Goal: Book appointment/travel/reservation

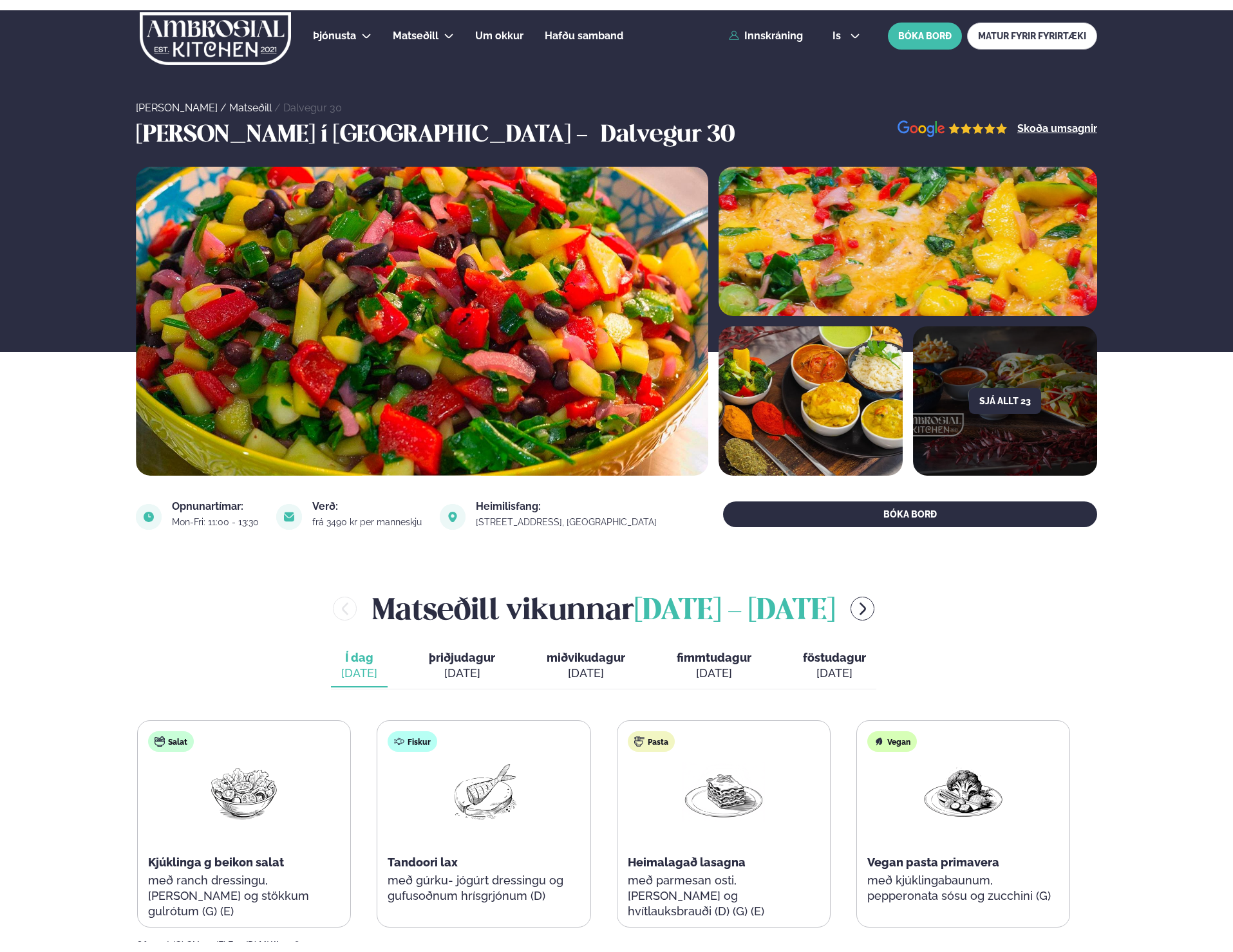
scroll to position [154, 0]
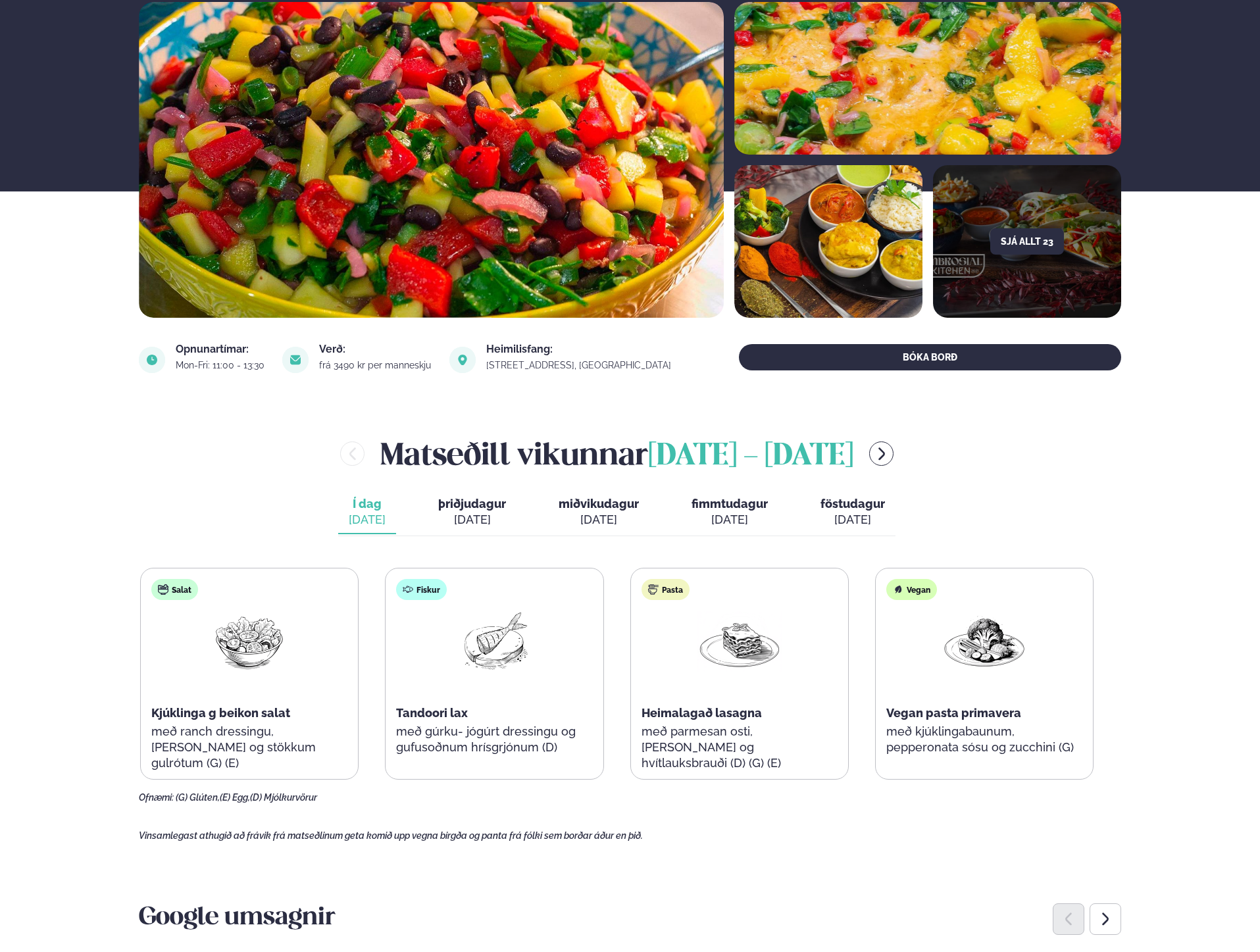
click at [484, 514] on div "[DATE]" at bounding box center [472, 520] width 68 height 16
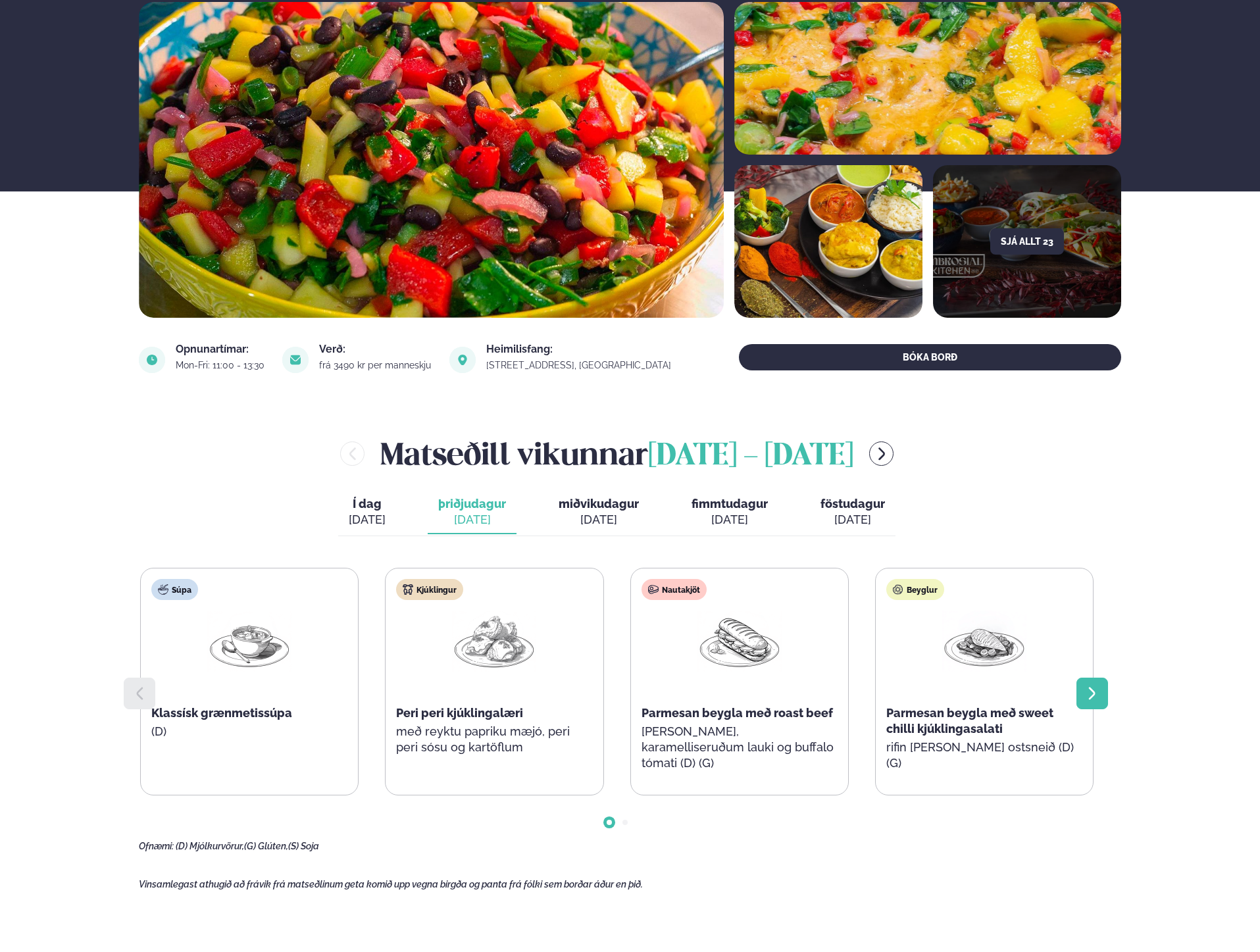
click at [1095, 690] on icon at bounding box center [1092, 693] width 16 height 16
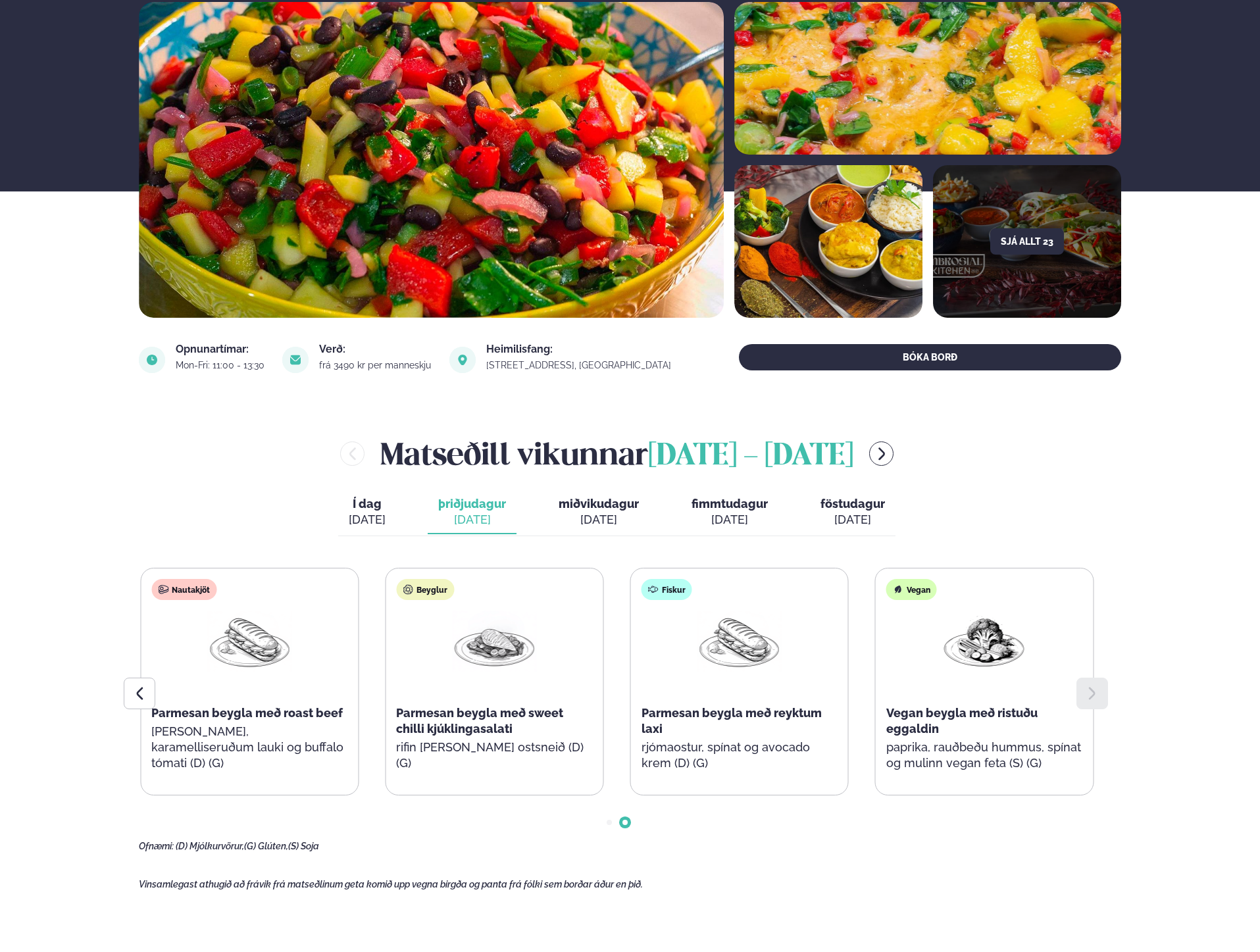
click at [1095, 690] on icon at bounding box center [1092, 693] width 16 height 16
click at [1088, 702] on div at bounding box center [1092, 693] width 32 height 32
click at [143, 703] on div at bounding box center [140, 693] width 32 height 32
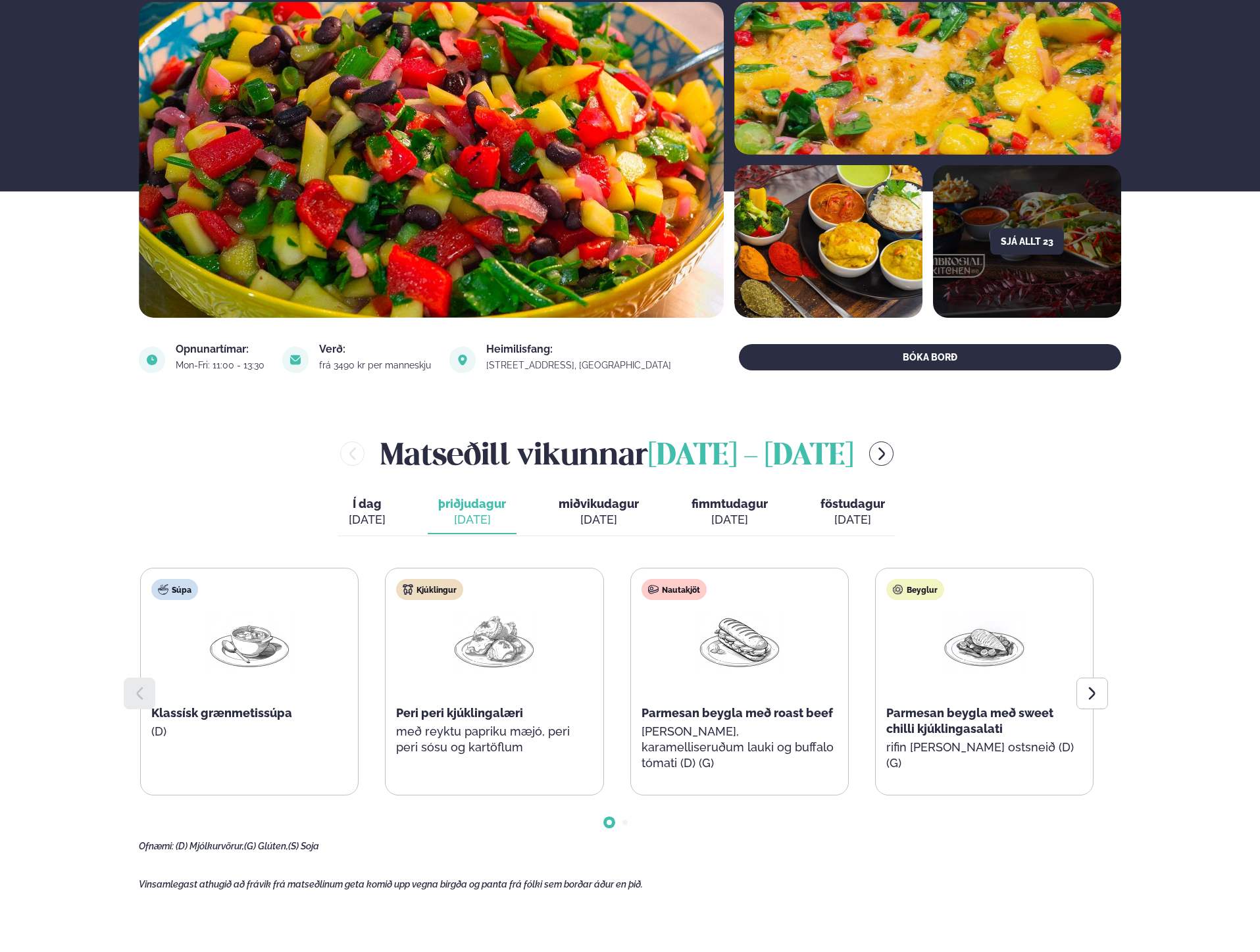
click at [143, 703] on div at bounding box center [140, 693] width 32 height 32
click at [1094, 692] on icon at bounding box center [1091, 693] width 6 height 12
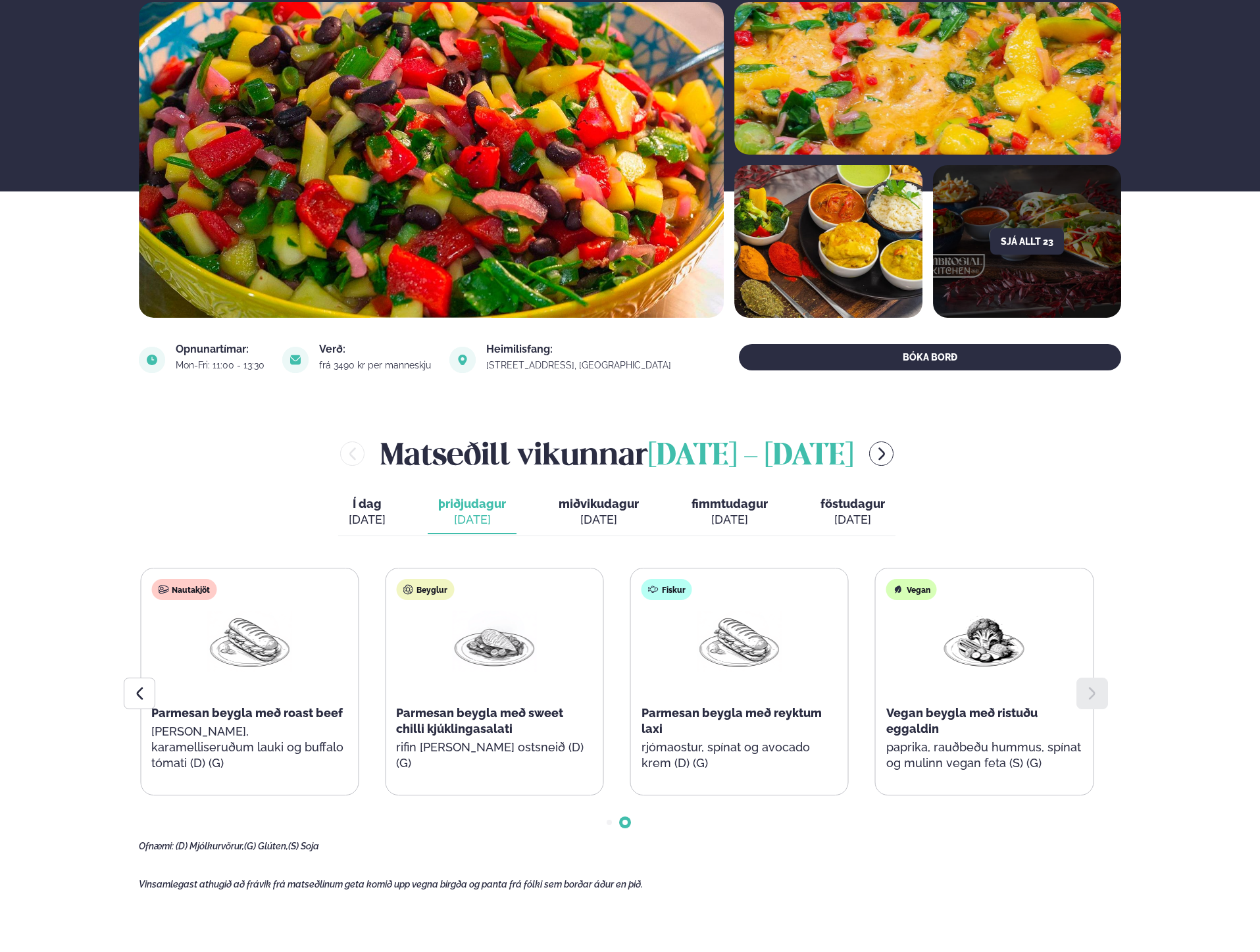
click at [1094, 692] on icon at bounding box center [1091, 693] width 6 height 12
click at [590, 503] on span "miðvikudagur" at bounding box center [598, 504] width 80 height 14
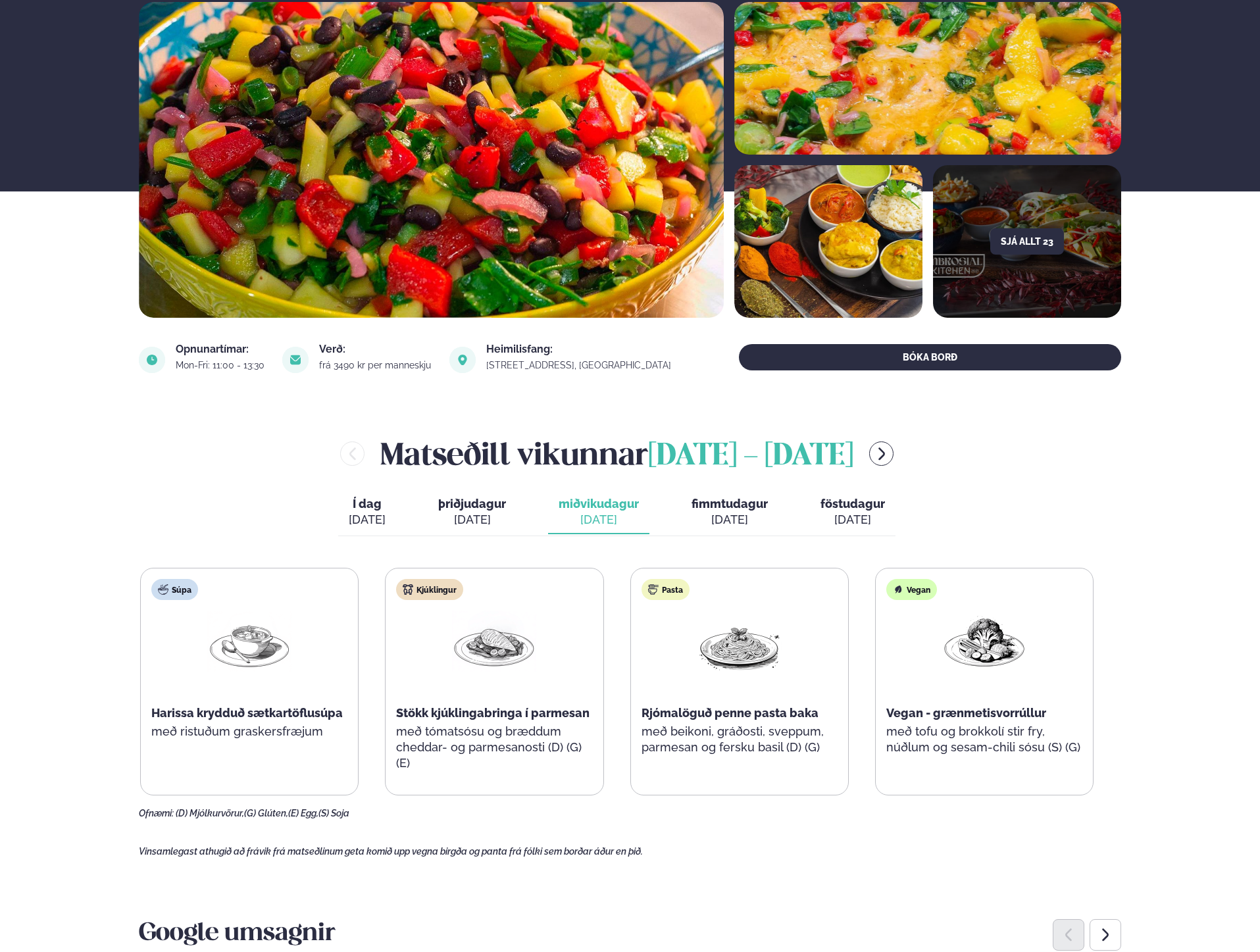
click at [736, 509] on span "fimmtudagur" at bounding box center [729, 504] width 77 height 14
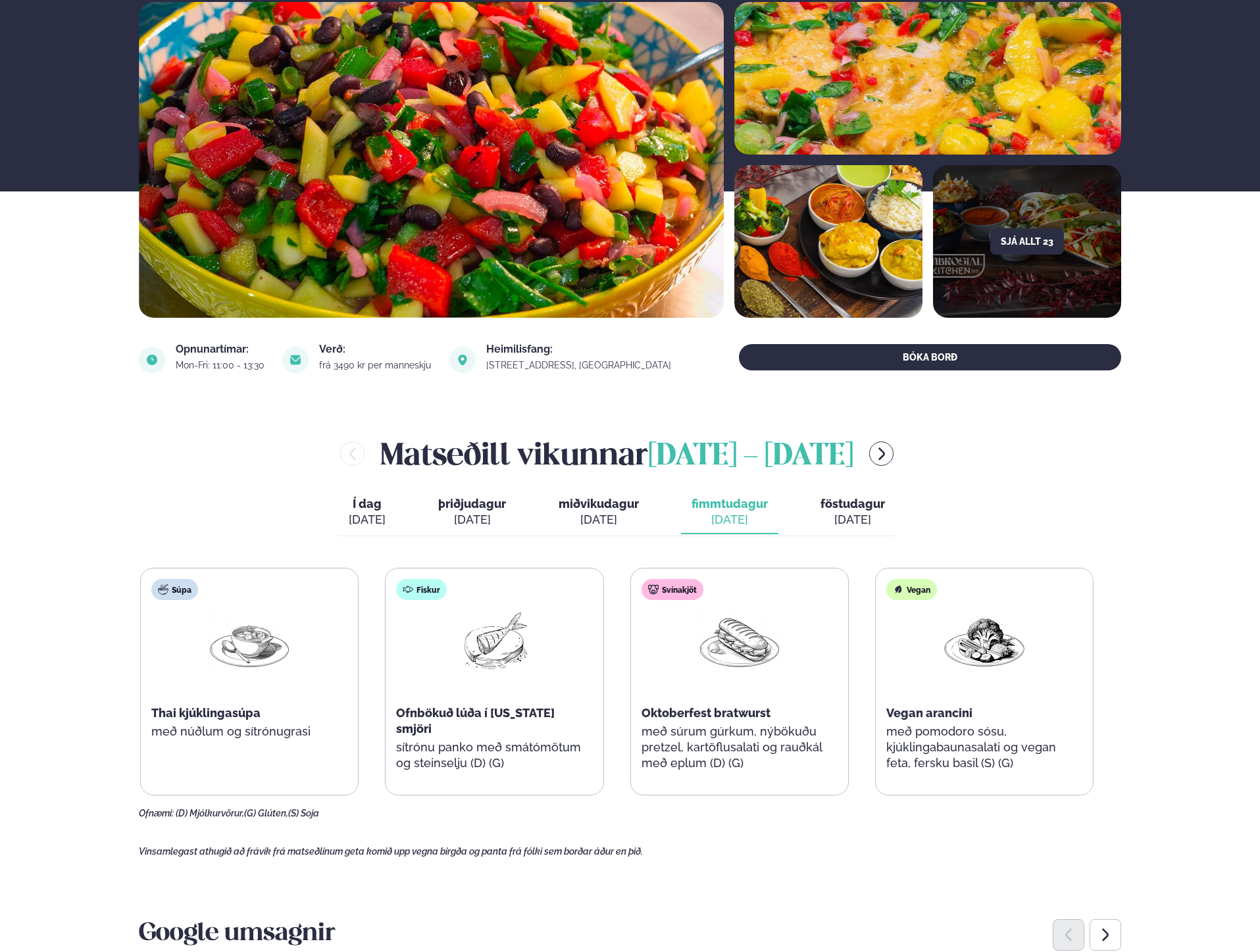
click at [849, 515] on div "[DATE]" at bounding box center [852, 520] width 64 height 16
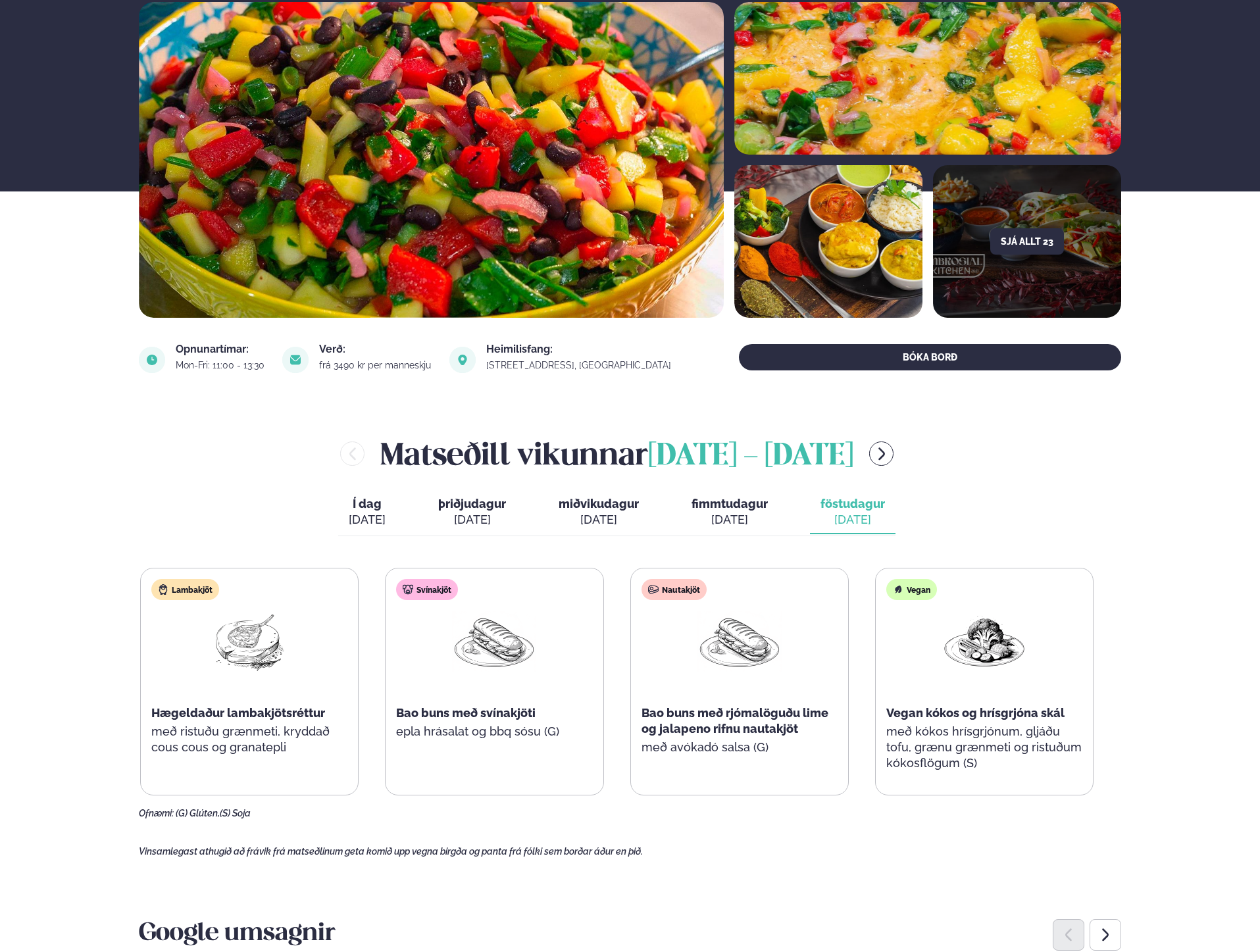
click at [357, 507] on span "Í dag" at bounding box center [367, 504] width 37 height 16
